Goal: Task Accomplishment & Management: Manage account settings

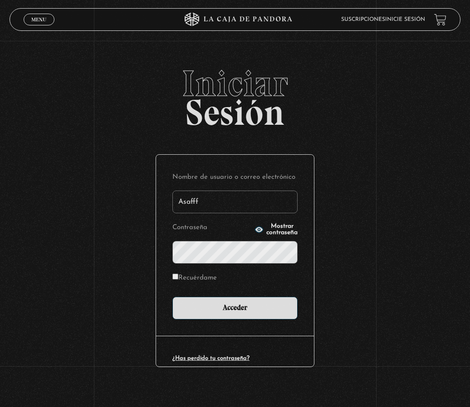
type input "Asafff"
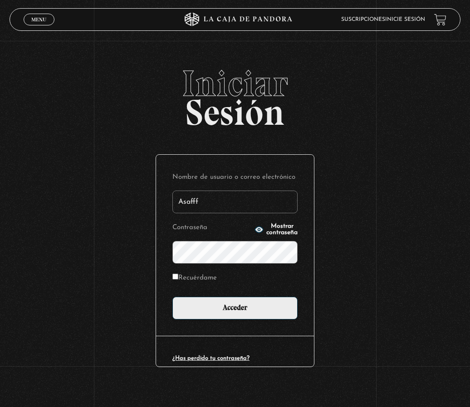
click at [291, 306] on input "Acceder" at bounding box center [234, 308] width 125 height 23
click at [275, 319] on input "Acceder" at bounding box center [234, 308] width 125 height 23
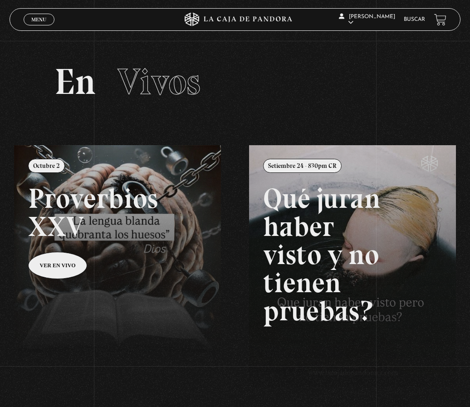
click at [377, 105] on link "Mi cuenta" at bounding box center [366, 101] width 58 height 24
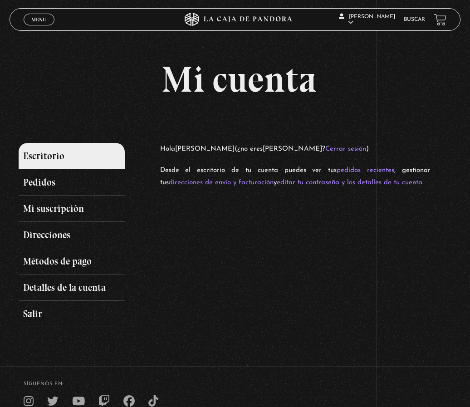
click at [33, 218] on link "Mi suscripción" at bounding box center [72, 208] width 106 height 26
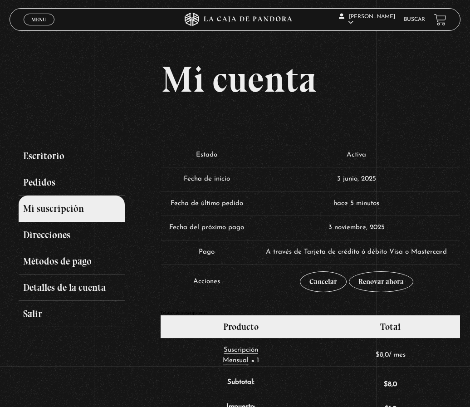
click at [325, 287] on link "Cancelar" at bounding box center [323, 281] width 47 height 21
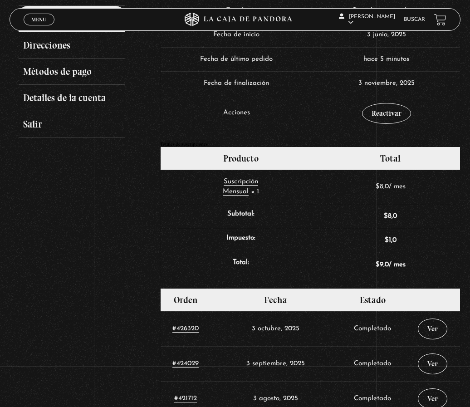
scroll to position [82, 0]
